Goal: Navigation & Orientation: Understand site structure

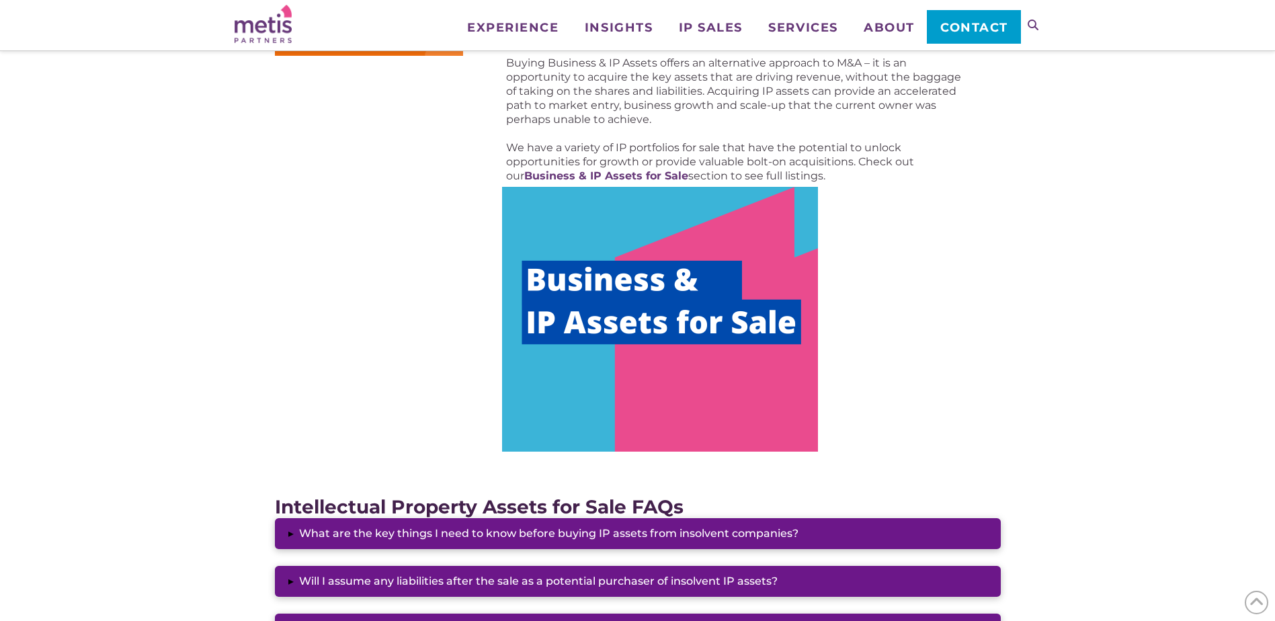
scroll to position [672, 0]
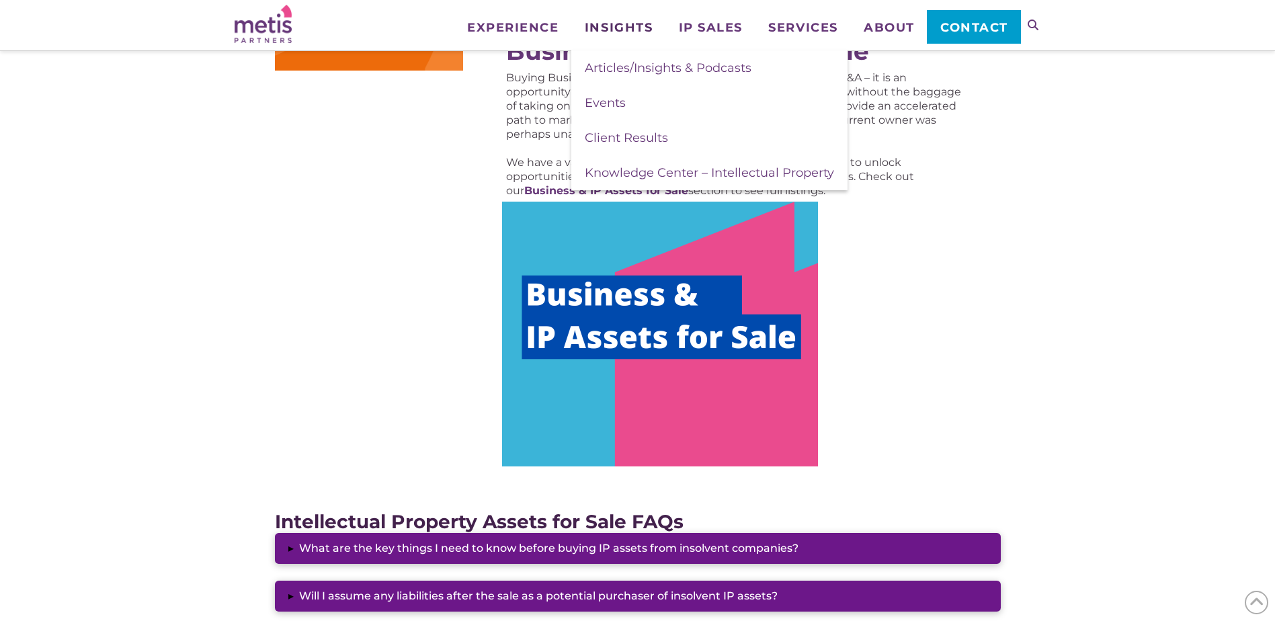
click at [606, 23] on span "Insights" at bounding box center [619, 28] width 68 height 12
click at [628, 73] on span "Articles/Insights & Podcasts" at bounding box center [668, 68] width 167 height 15
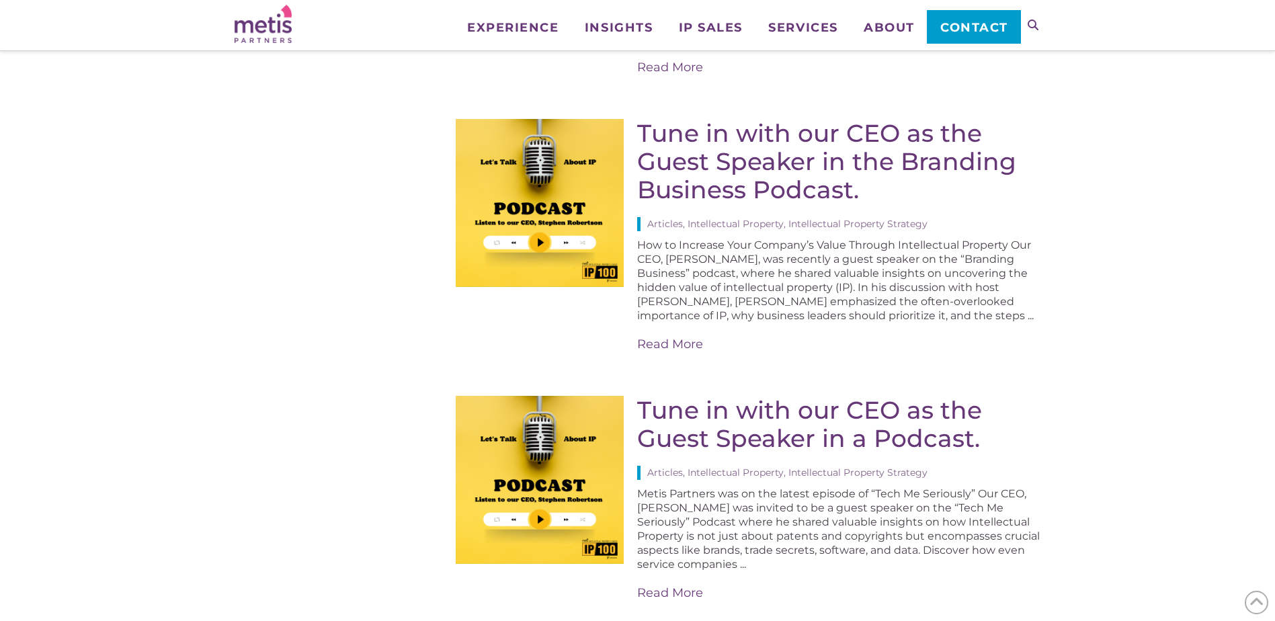
scroll to position [1613, 0]
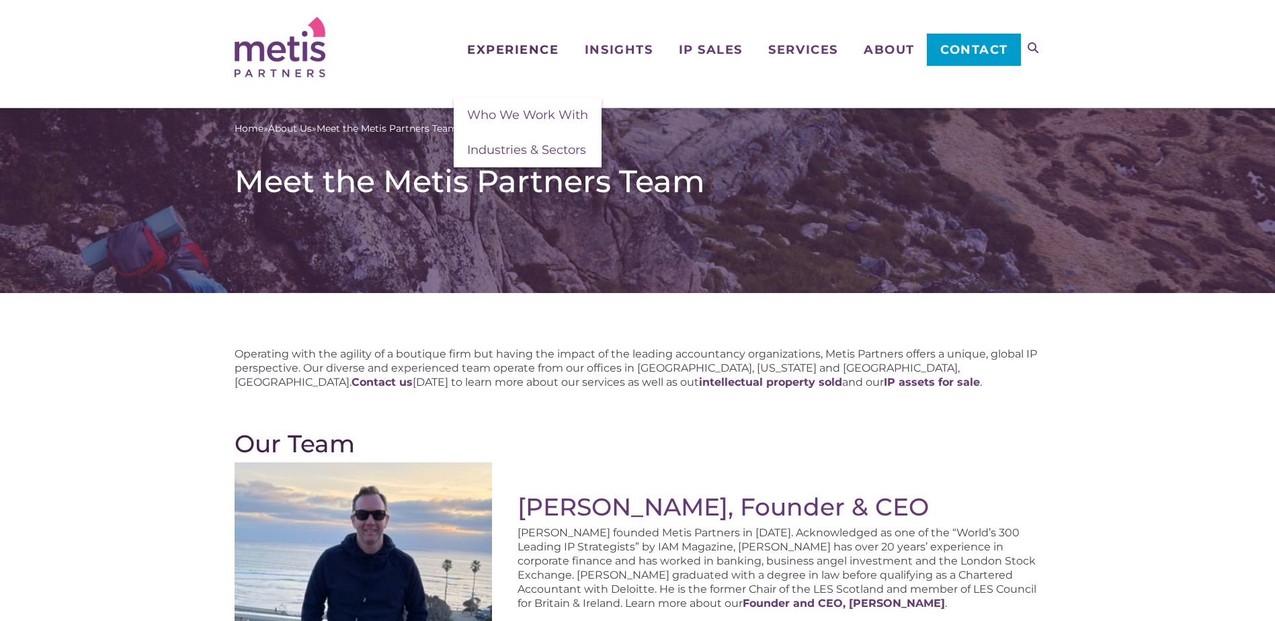
click at [493, 44] on span "Experience" at bounding box center [512, 50] width 91 height 12
click at [504, 115] on span "Who We Work With" at bounding box center [527, 115] width 121 height 15
